Goal: Transaction & Acquisition: Purchase product/service

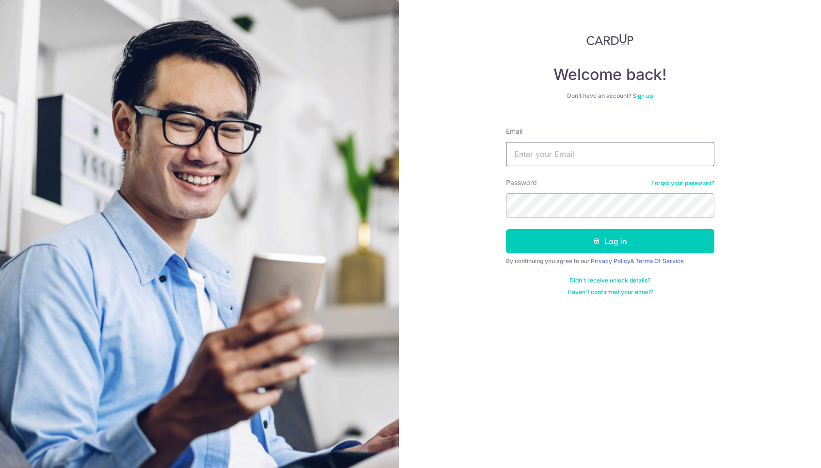
click at [530, 159] on input "Email" at bounding box center [610, 154] width 208 height 24
type input "Howyuin@gmail.com"
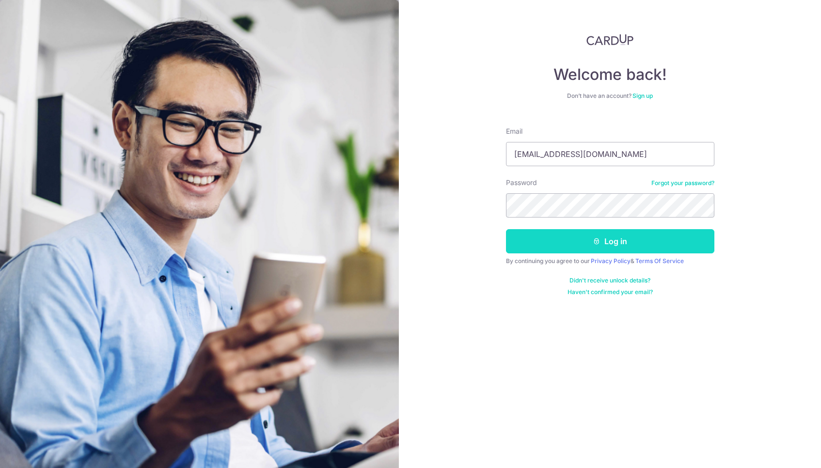
click at [567, 246] on button "Log in" at bounding box center [610, 241] width 208 height 24
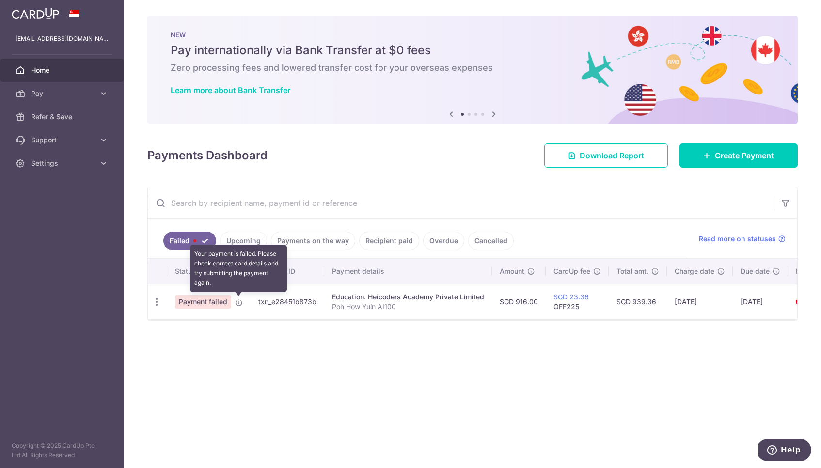
click at [239, 305] on icon at bounding box center [239, 303] width 8 height 8
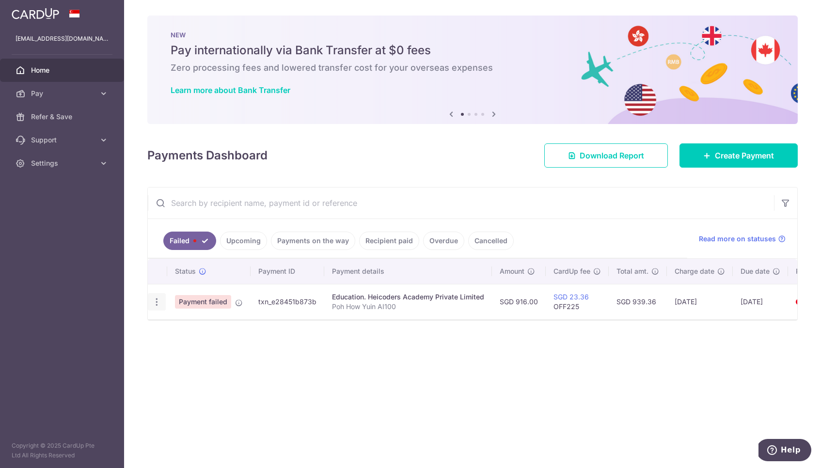
click at [156, 300] on icon "button" at bounding box center [157, 302] width 10 height 10
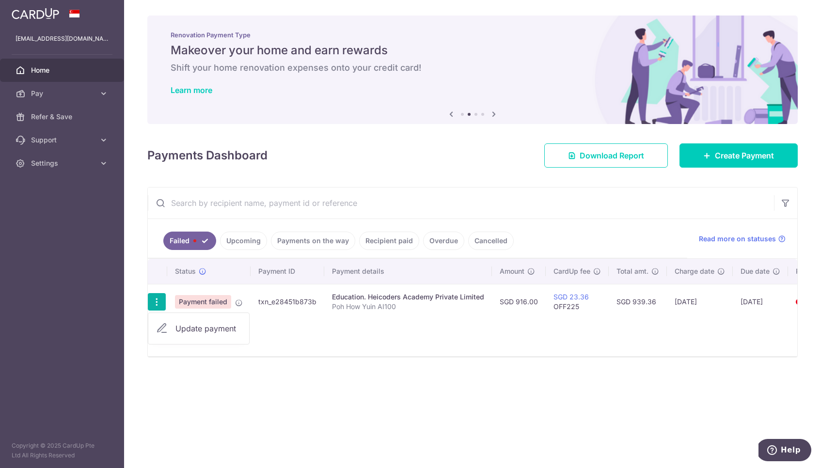
click at [216, 328] on span "Update payment" at bounding box center [208, 329] width 66 height 12
radio input "true"
type input "916.00"
type input "Poh How Yuin AI100"
type input "OFF225"
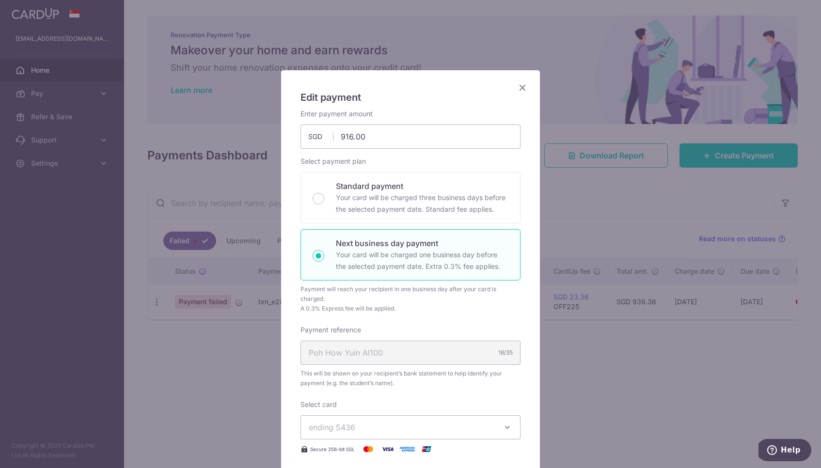
click at [524, 87] on icon "Close" at bounding box center [522, 87] width 12 height 12
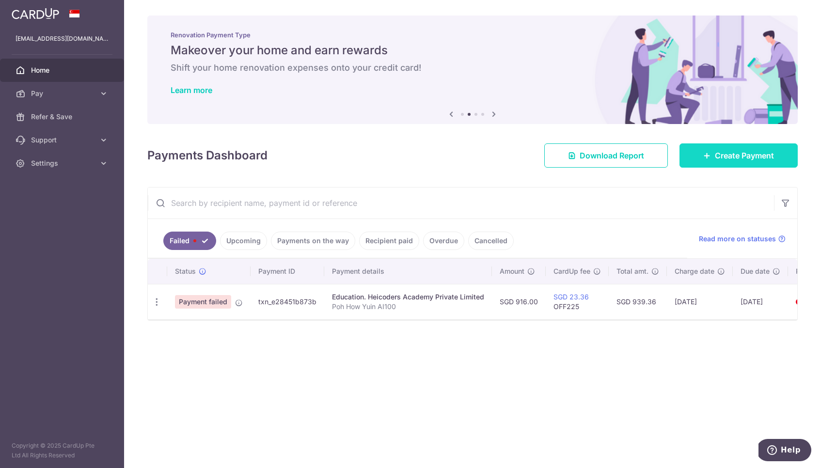
click at [755, 156] on span "Create Payment" at bounding box center [744, 156] width 59 height 12
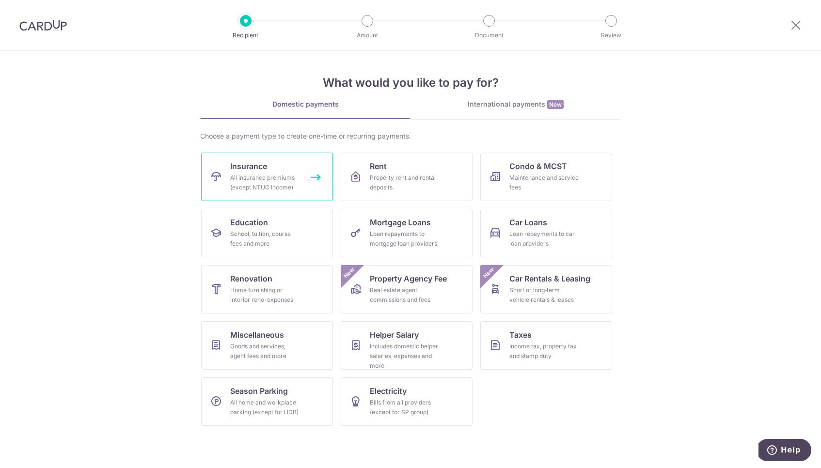
click at [275, 180] on div "All insurance premiums (except NTUC Income)" at bounding box center [265, 182] width 70 height 19
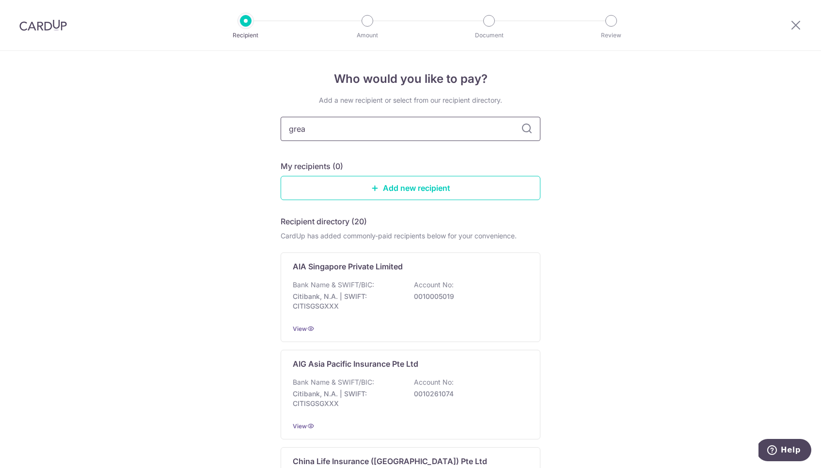
type input "great"
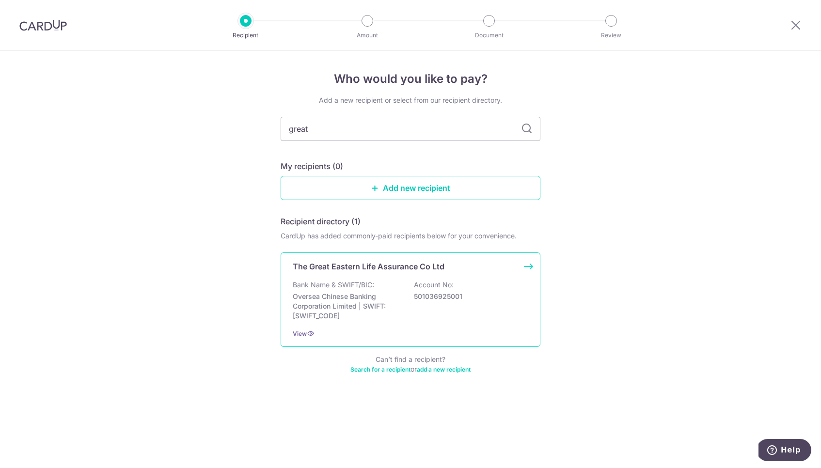
click at [368, 280] on div "The Great Eastern Life Assurance Co Ltd Bank Name & SWIFT/BIC: Oversea Chinese …" at bounding box center [411, 299] width 260 height 94
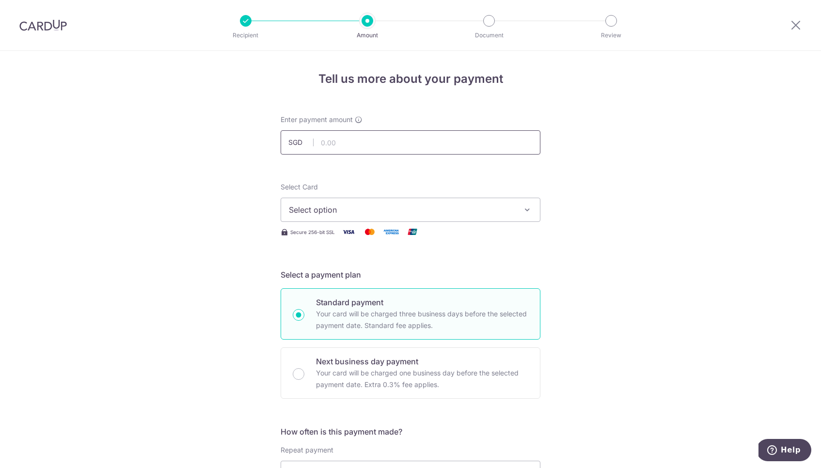
click at [357, 143] on input "text" at bounding box center [411, 142] width 260 height 24
click at [367, 215] on span "Select option" at bounding box center [402, 210] width 226 height 12
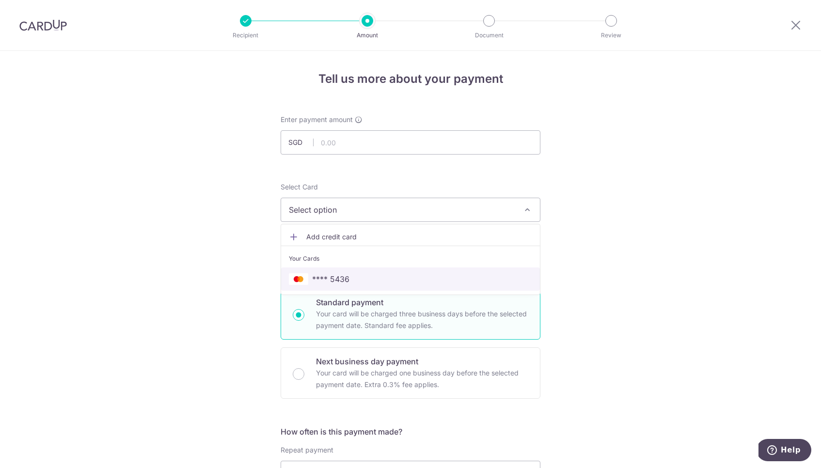
click at [348, 283] on span "**** 5436" at bounding box center [330, 279] width 37 height 12
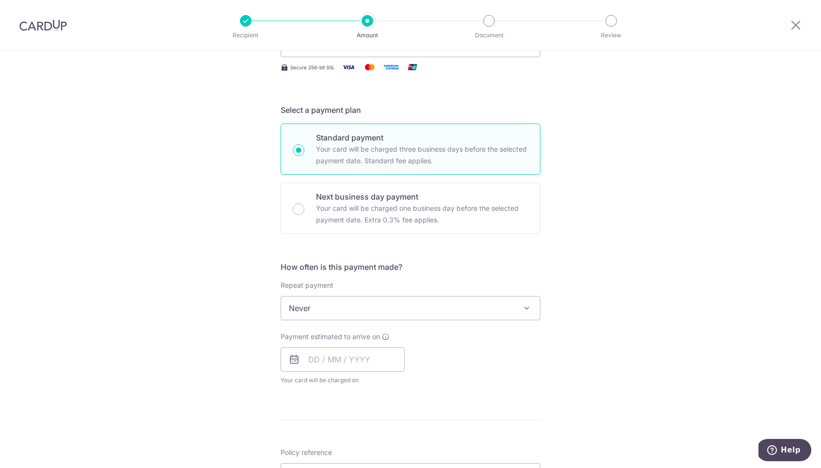
scroll to position [172, 0]
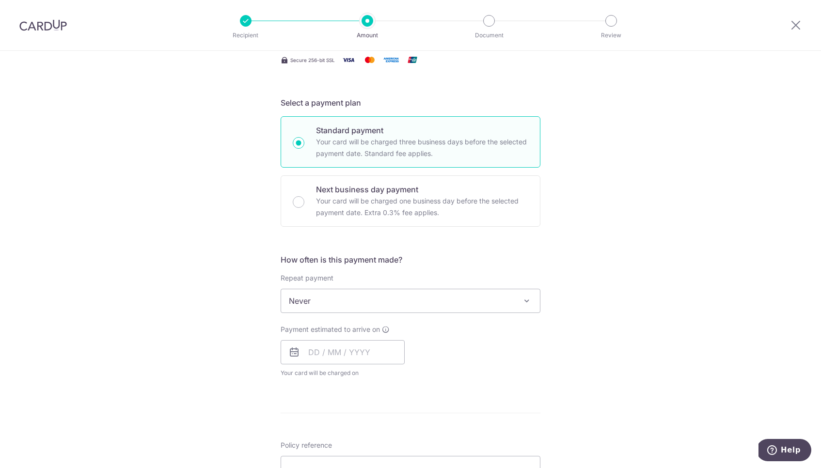
click at [364, 305] on span "Never" at bounding box center [410, 300] width 259 height 23
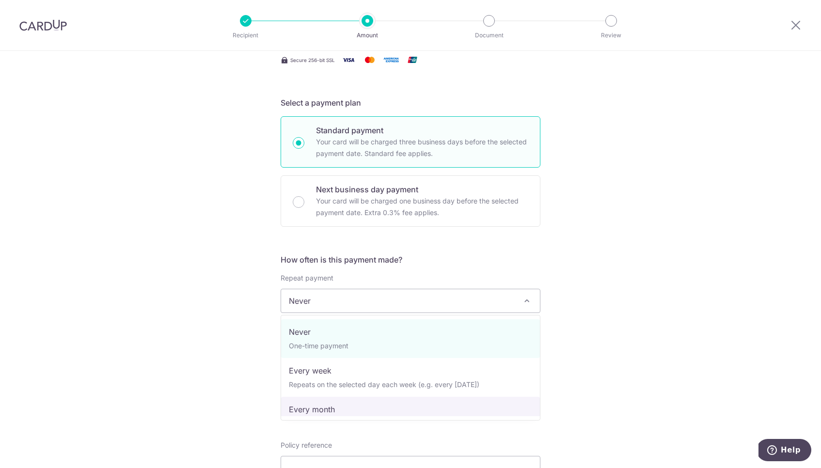
select select "3"
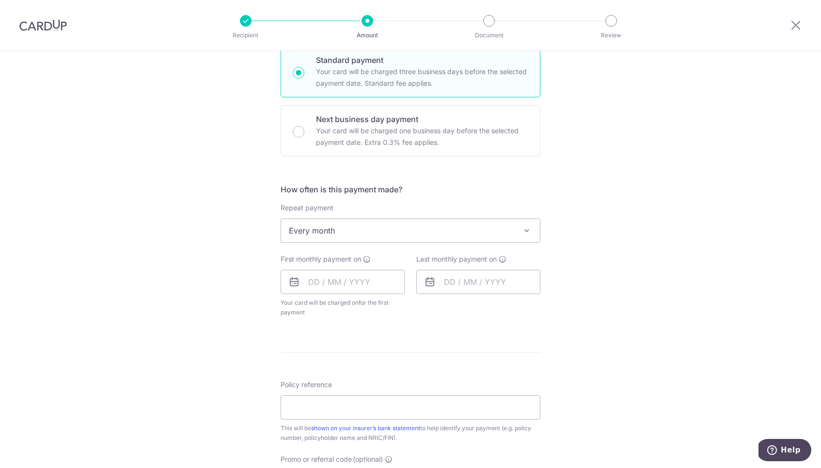
scroll to position [274, 0]
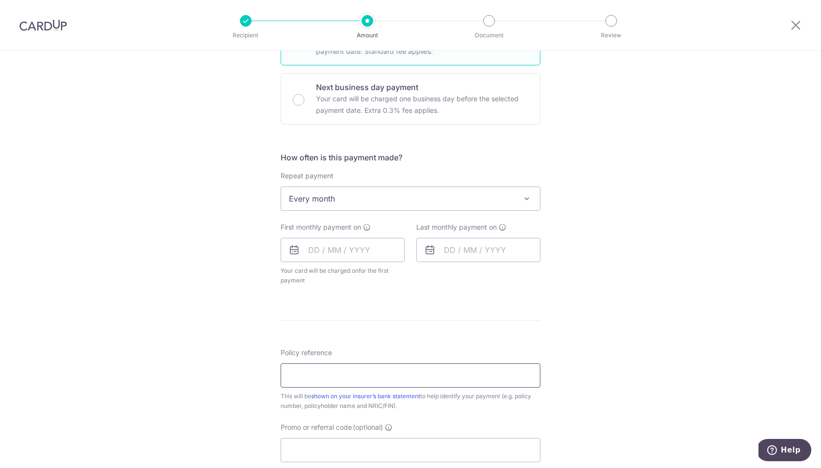
click at [341, 380] on input "Policy reference" at bounding box center [411, 375] width 260 height 24
paste input "254050773"
type input "254050773"
click at [406, 343] on form "Enter payment amount SGD Select Card **** 5436 Add credit card Your Cards **** …" at bounding box center [411, 229] width 260 height 777
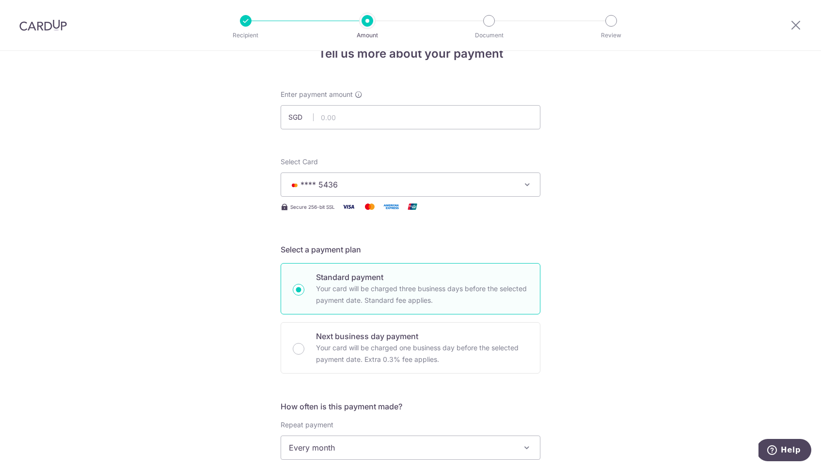
scroll to position [18, 0]
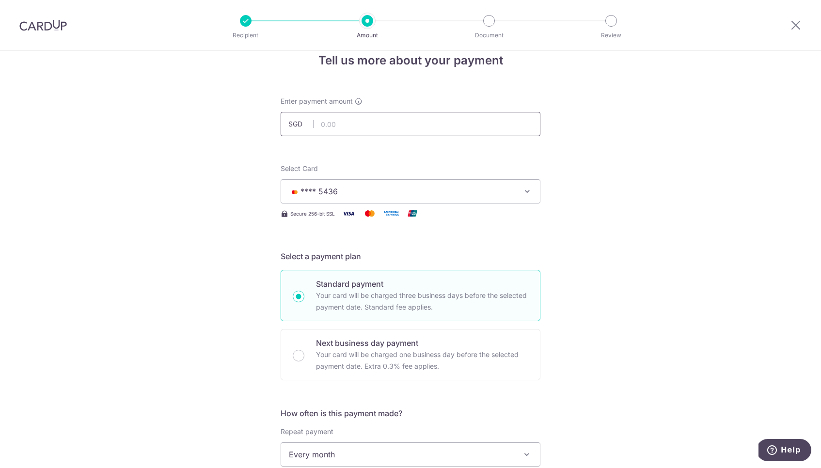
click at [349, 114] on input "text" at bounding box center [411, 124] width 260 height 24
type input "27.98"
click at [619, 172] on div "Tell us more about your payment Enter payment amount SGD 27.98 Select Card ****…" at bounding box center [410, 475] width 821 height 886
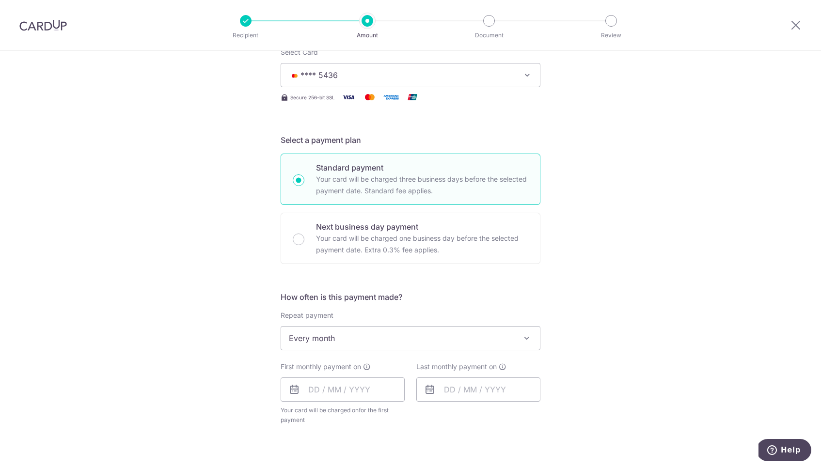
scroll to position [160, 0]
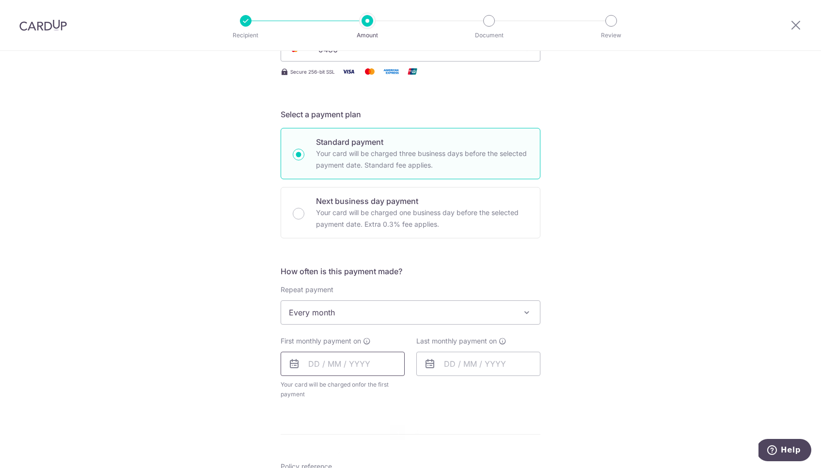
click at [313, 366] on input "text" at bounding box center [343, 364] width 124 height 24
click at [361, 433] on table "Sun Mon Tue Wed Thu Fri Sat 1 2 3 4 5 6 7 8 9 10 11 12 13 14 15 16 17 18 19 20 …" at bounding box center [359, 462] width 136 height 116
click at [399, 433] on link "3" at bounding box center [398, 433] width 16 height 16
type input "03/10/2025"
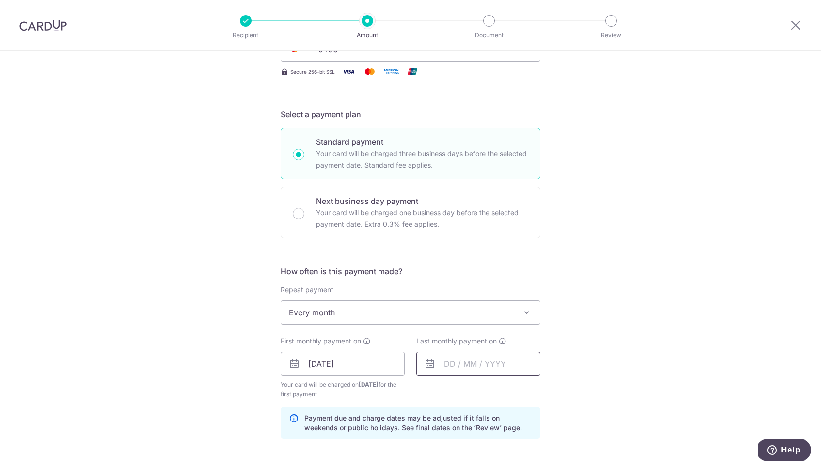
click at [450, 364] on input "text" at bounding box center [478, 364] width 124 height 24
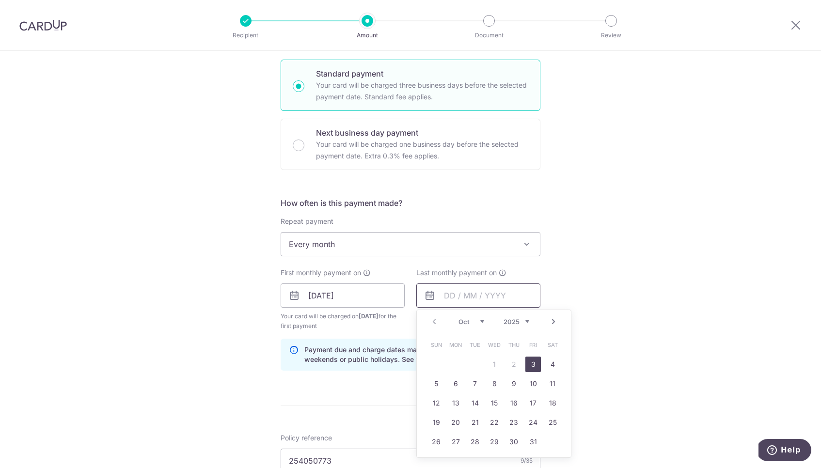
scroll to position [231, 0]
click at [433, 320] on div "Prev Next Oct Nov Dec 2025 2026 2027 2028 2029 2030 2031 2032 2033 2034 2035" at bounding box center [494, 319] width 154 height 23
click at [525, 318] on select "2025 2026 2027 2028 2029 2030 2031 2032 2033 2034 2035" at bounding box center [516, 319] width 26 height 8
click at [481, 318] on select "Jan Feb Mar Apr May Jun Jul Aug Sep Oct Nov Dec" at bounding box center [471, 319] width 26 height 8
click at [532, 356] on link "3" at bounding box center [533, 362] width 16 height 16
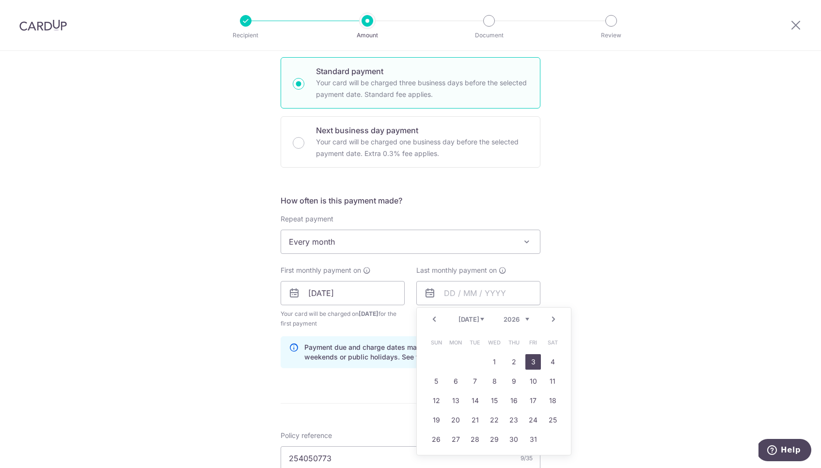
type input "03/07/2026"
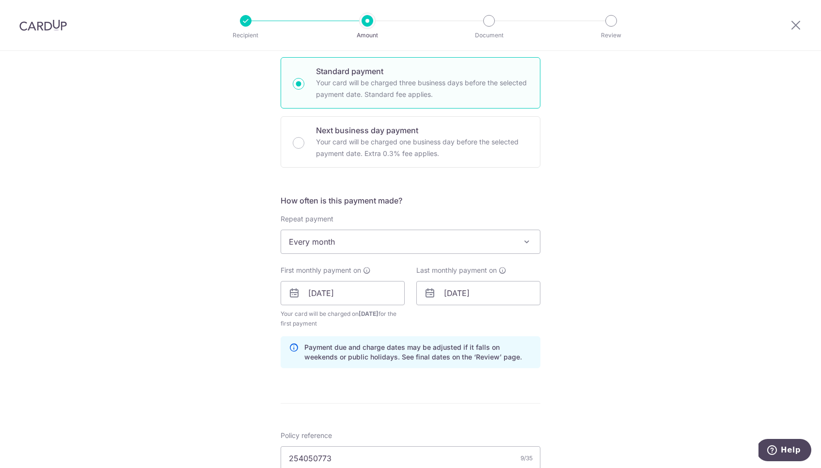
click at [604, 300] on div "Tell us more about your payment Enter payment amount SGD 27.98 27.98 Select Car…" at bounding box center [410, 303] width 821 height 966
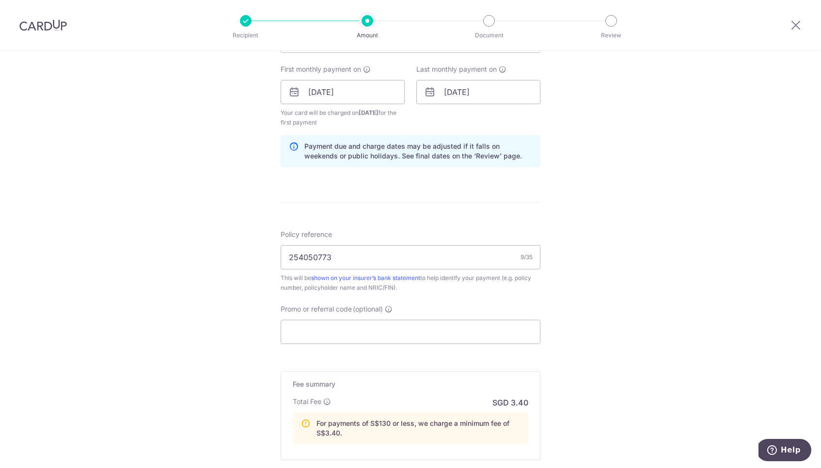
scroll to position [454, 0]
